Goal: Information Seeking & Learning: Learn about a topic

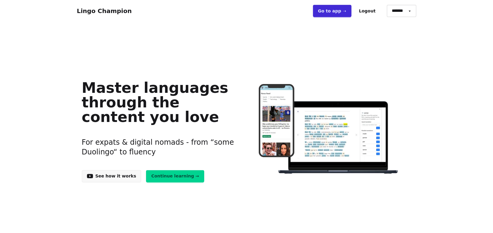
click at [351, 13] on link "Go to app ➝" at bounding box center [332, 11] width 38 height 12
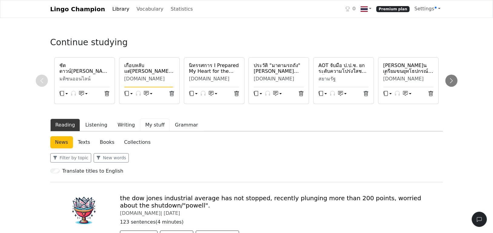
click at [143, 124] on button "My stuff" at bounding box center [155, 124] width 30 height 13
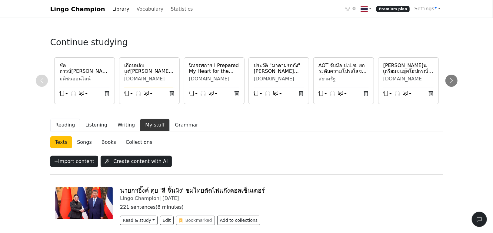
click at [66, 125] on button "Reading" at bounding box center [65, 124] width 30 height 13
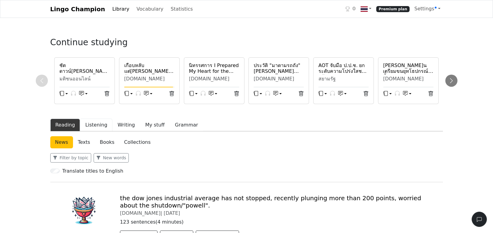
click at [94, 126] on button "Listening" at bounding box center [96, 124] width 32 height 13
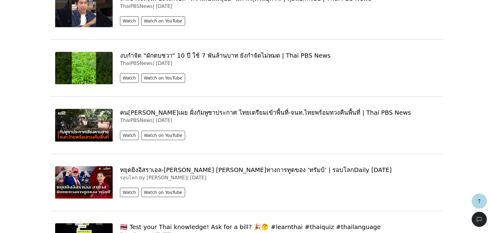
scroll to position [273, 0]
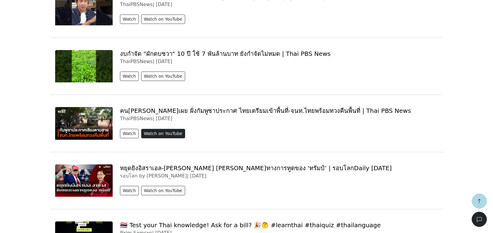
click at [147, 133] on button "Watch on YouTube" at bounding box center [163, 133] width 44 height 9
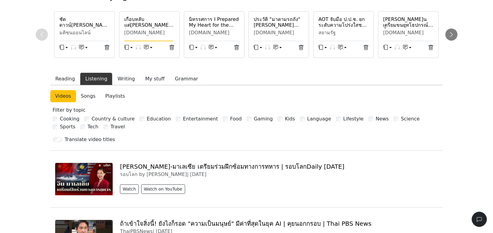
scroll to position [0, 0]
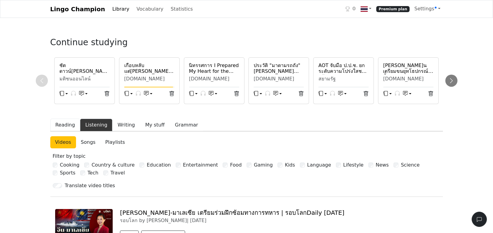
click at [66, 123] on button "Reading" at bounding box center [65, 124] width 30 height 13
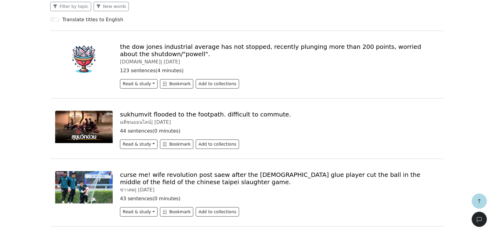
scroll to position [152, 0]
click at [144, 114] on link "ฝนถล่ม! สุขุมวิท[PERSON_NAME]ถึงฟุตปาธ รถเล็ก-จยย. สัญจรลำบาก" at bounding box center [214, 113] width 188 height 7
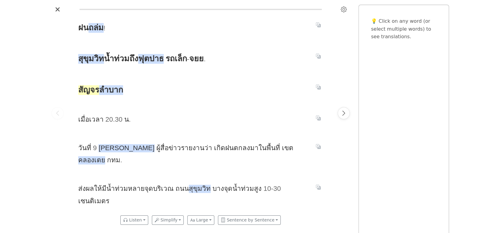
click at [90, 88] on span "สัญจร" at bounding box center [88, 90] width 21 height 10
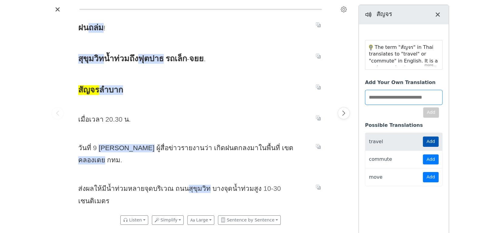
click at [432, 141] on button "Add" at bounding box center [431, 141] width 16 height 10
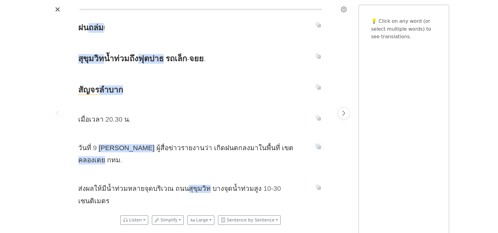
click at [318, 146] on icon "Translate sentence" at bounding box center [318, 146] width 2 height 2
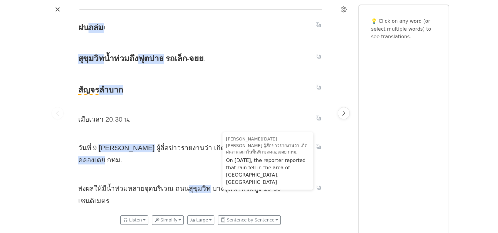
click at [37, 134] on div "ฝน ถล่ม ! สุขุมวิท [PERSON_NAME] ถึง ฟุต ปาธ รถ เล็ก - จยย . สัญจร ลำบาก เมื่อ …" at bounding box center [249, 116] width 498 height 233
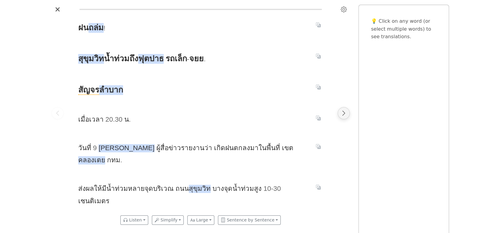
click at [345, 112] on icon "Next page" at bounding box center [344, 113] width 6 height 6
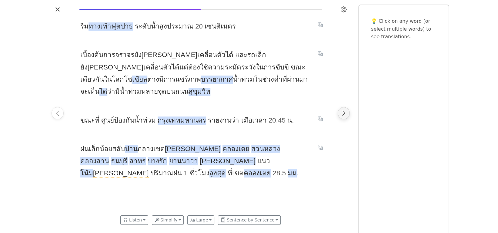
scroll to position [0, 257]
